Goal: Task Accomplishment & Management: Manage account settings

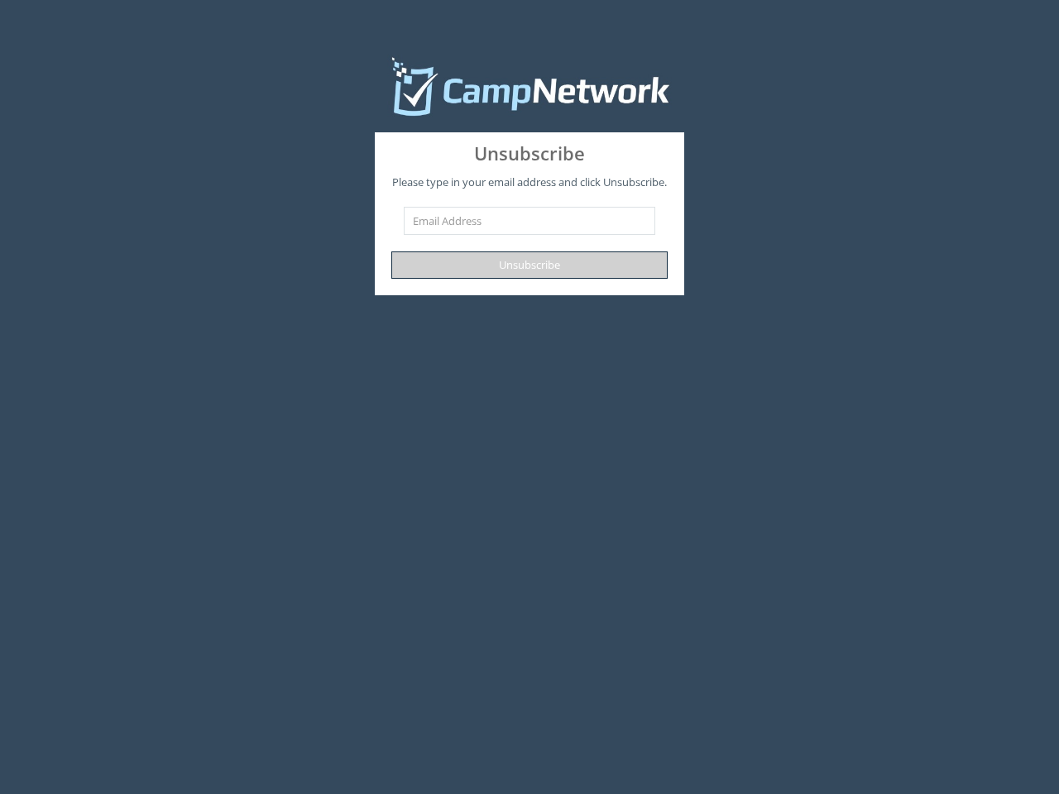
click at [529, 265] on button "Unsubscribe" at bounding box center [529, 265] width 276 height 27
